Goal: Entertainment & Leisure: Consume media (video, audio)

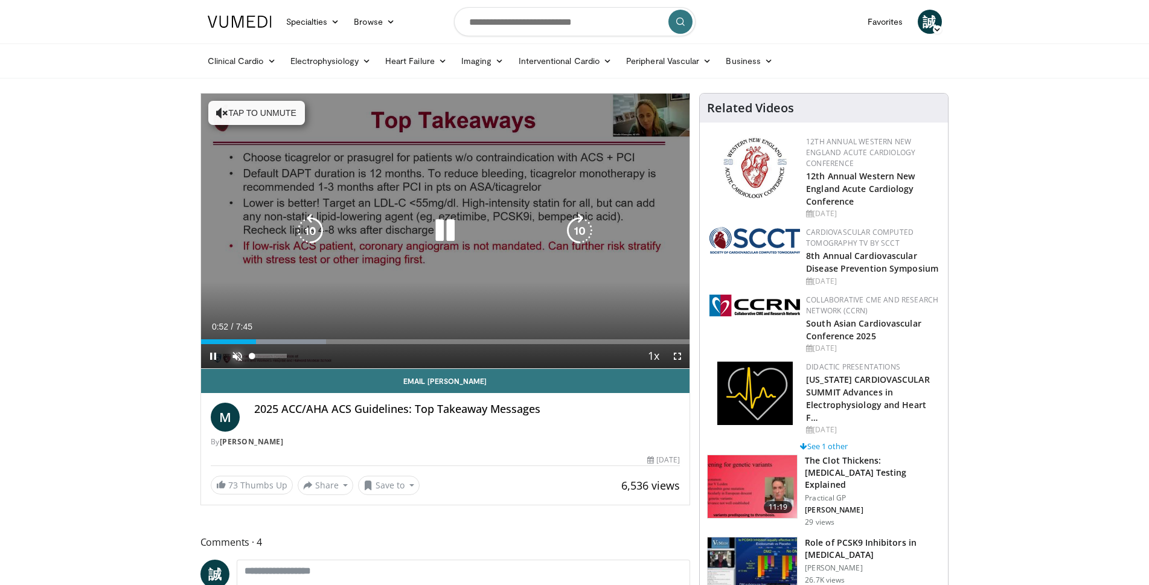
click at [235, 356] on span "Video Player" at bounding box center [237, 356] width 24 height 24
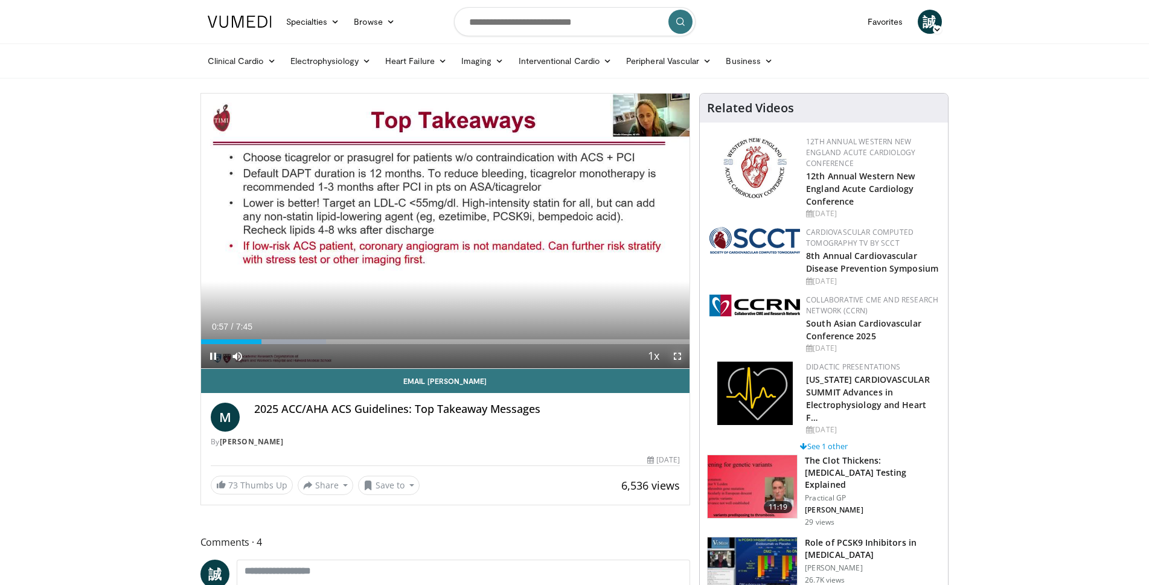
click at [680, 358] on span "Video Player" at bounding box center [677, 356] width 24 height 24
